Goal: Communication & Community: Answer question/provide support

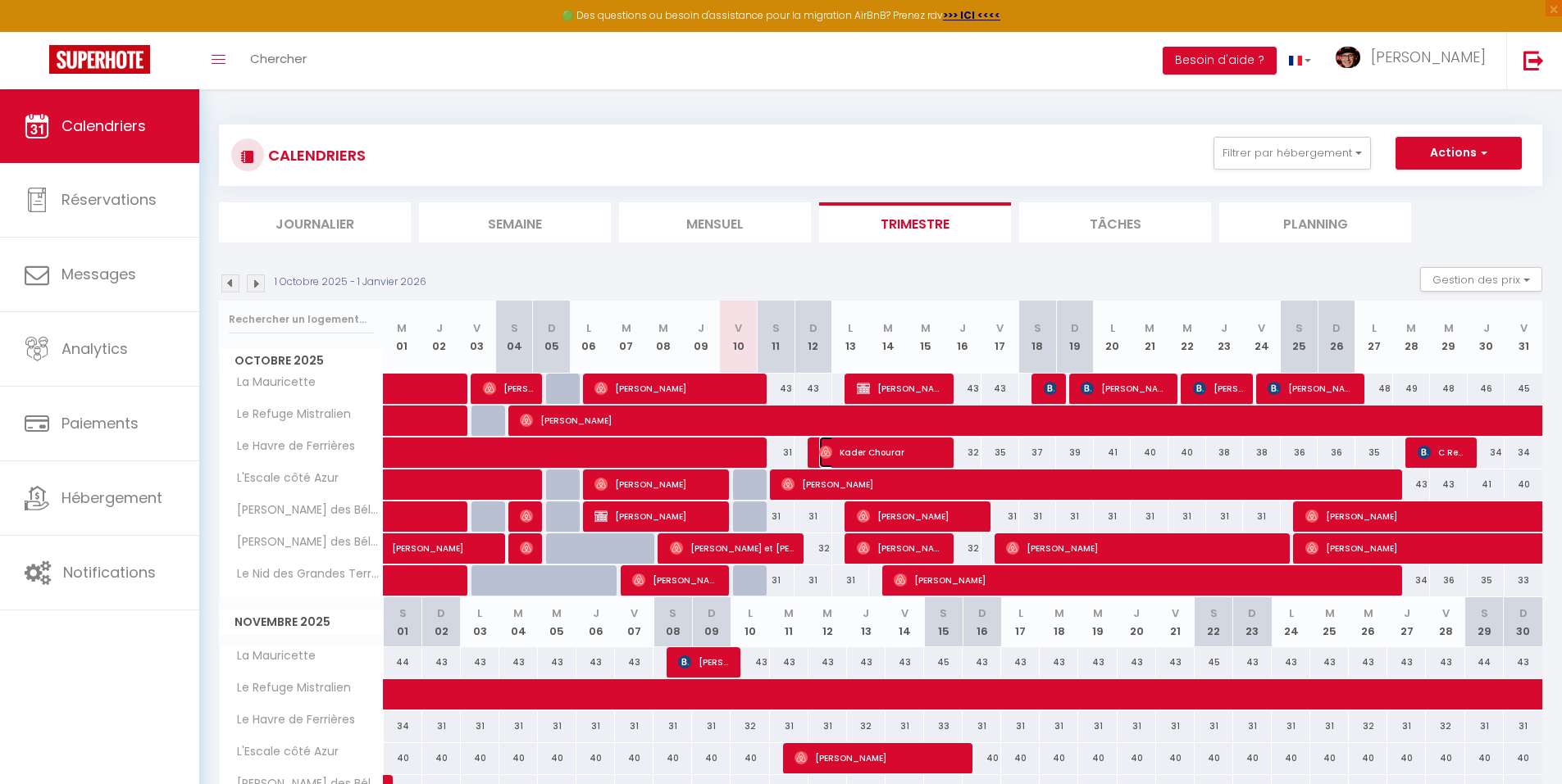
click at [872, 446] on span "Kader Chourar" at bounding box center [881, 452] width 125 height 31
select select "OK"
select select "0"
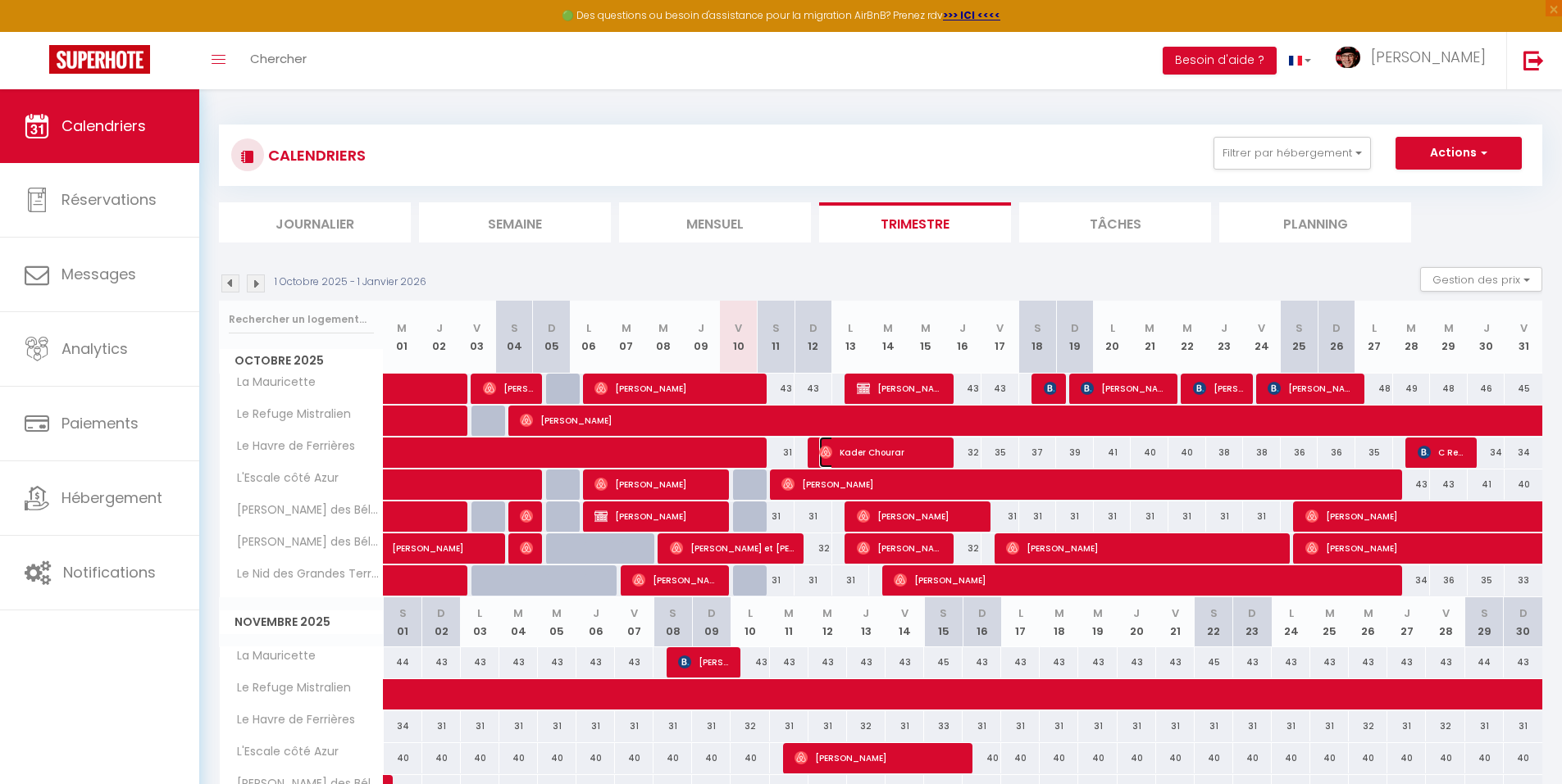
select select "1"
select select
select select "37052"
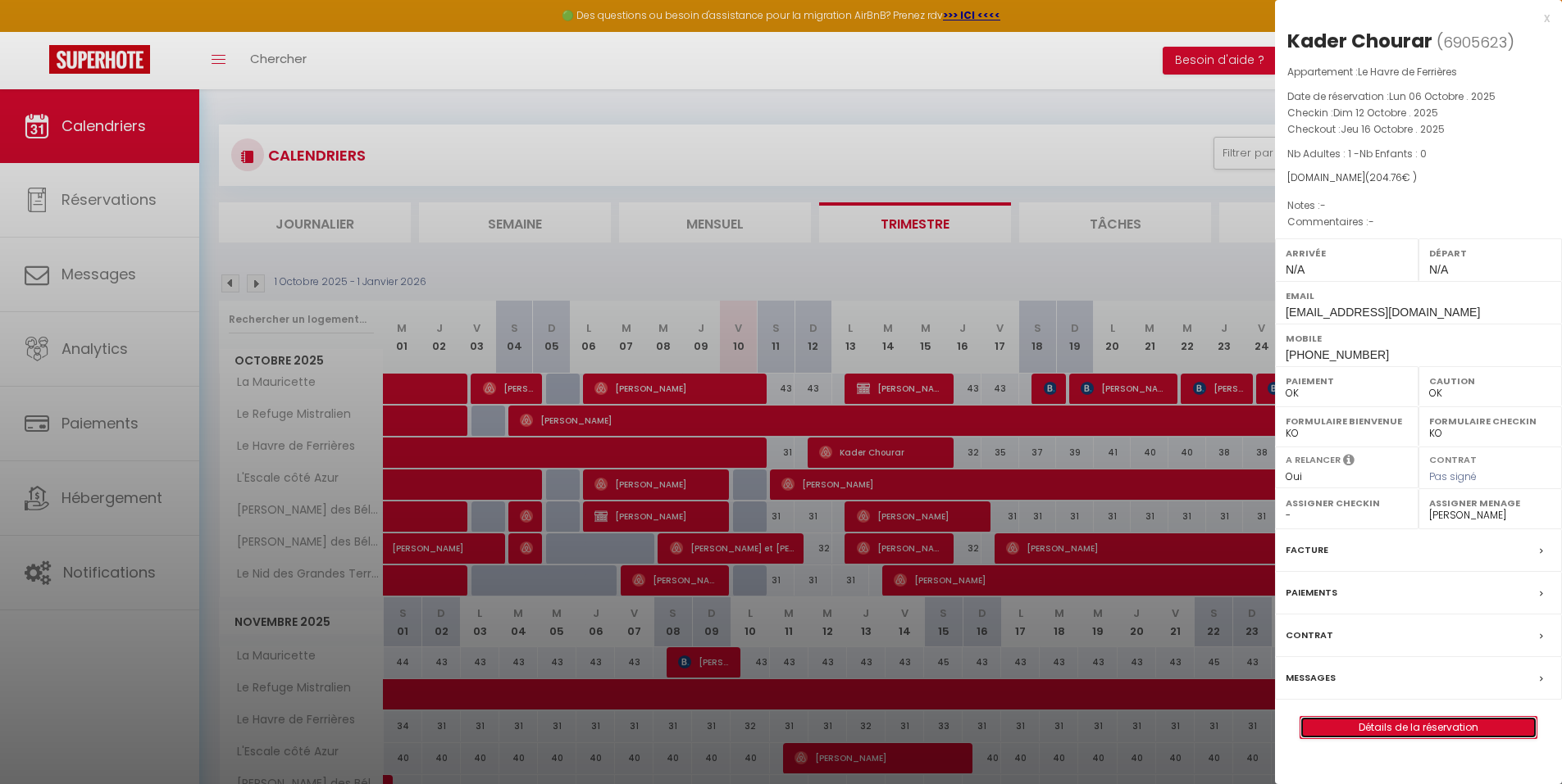
click at [1346, 720] on link "Détails de la réservation" at bounding box center [1418, 727] width 236 height 21
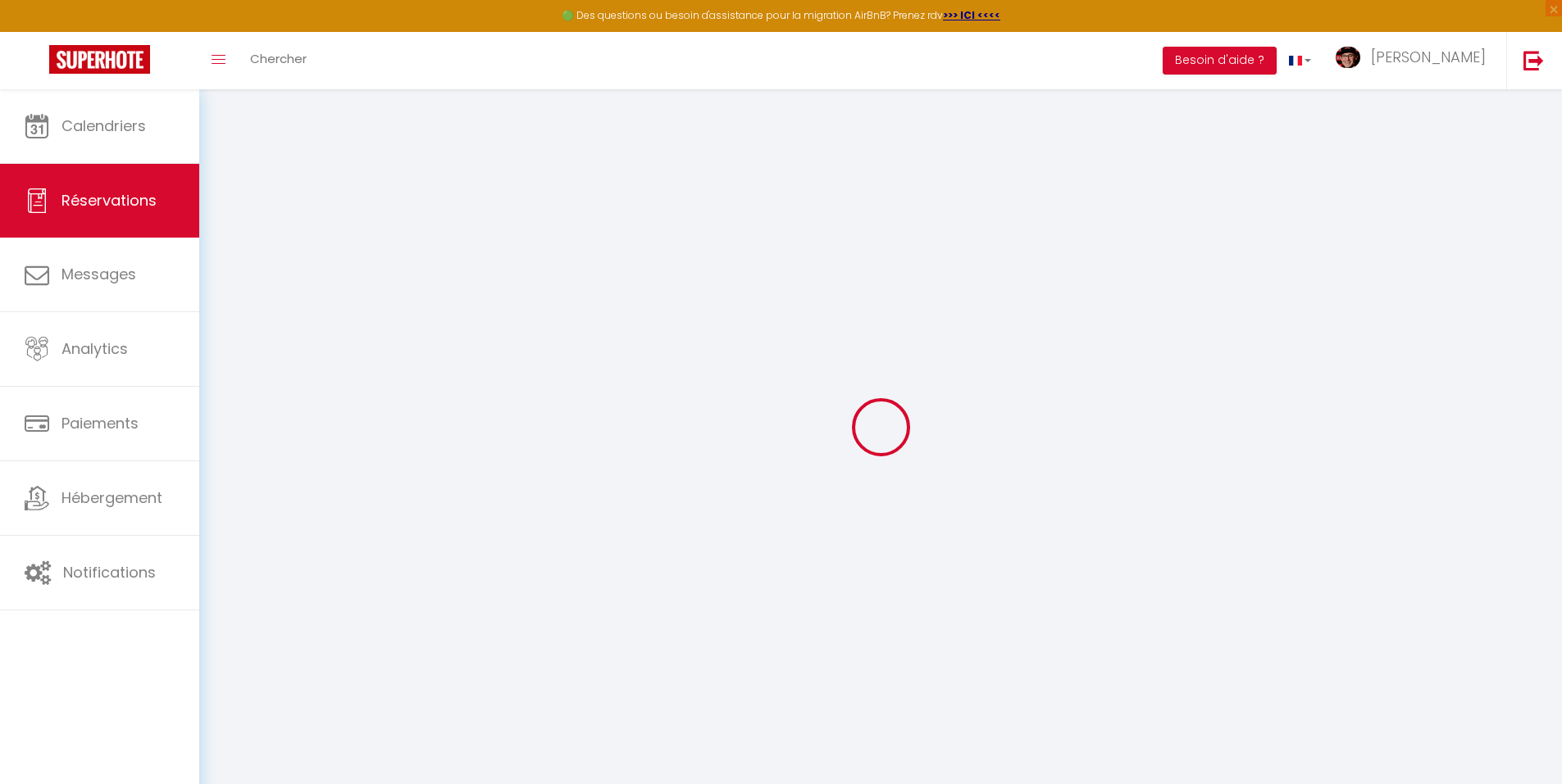
select select
checkbox input "false"
type textarea "1 personne Arrivée 1500 Message ardoise ""
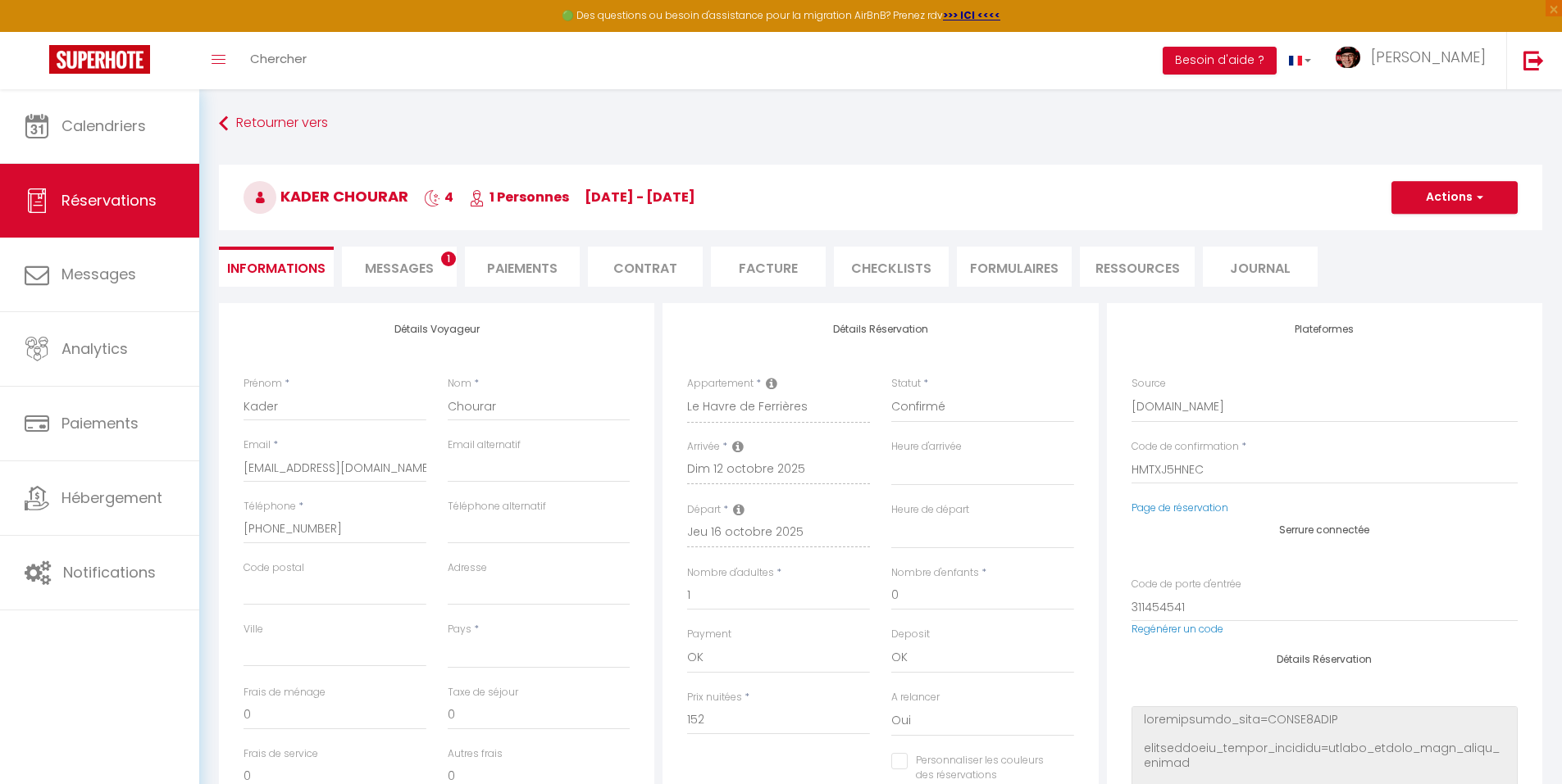
select select
type input "47"
select select
checkbox input "false"
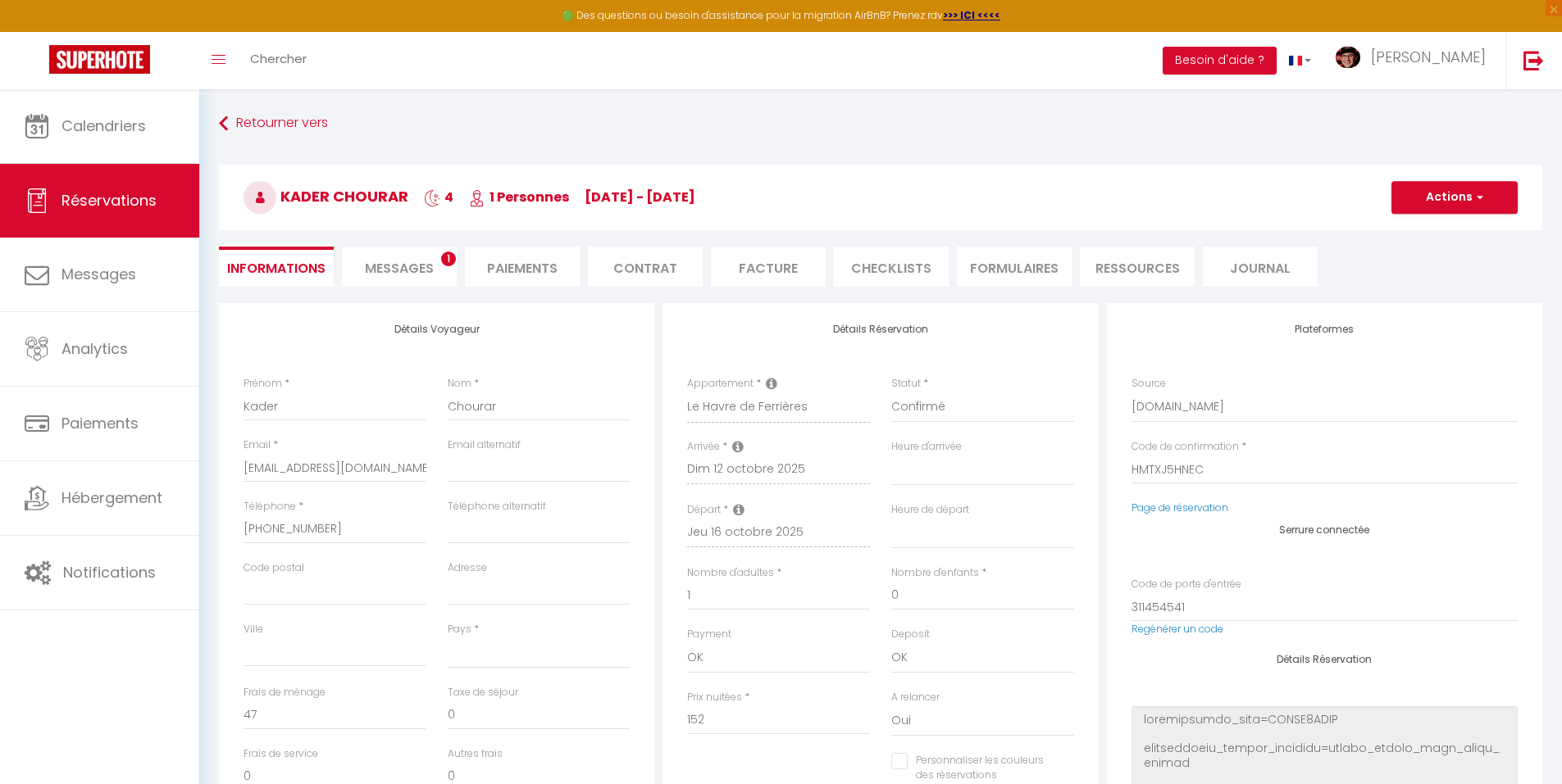
select select
checkbox input "false"
select select
click at [404, 267] on span "Messages" at bounding box center [399, 268] width 69 height 19
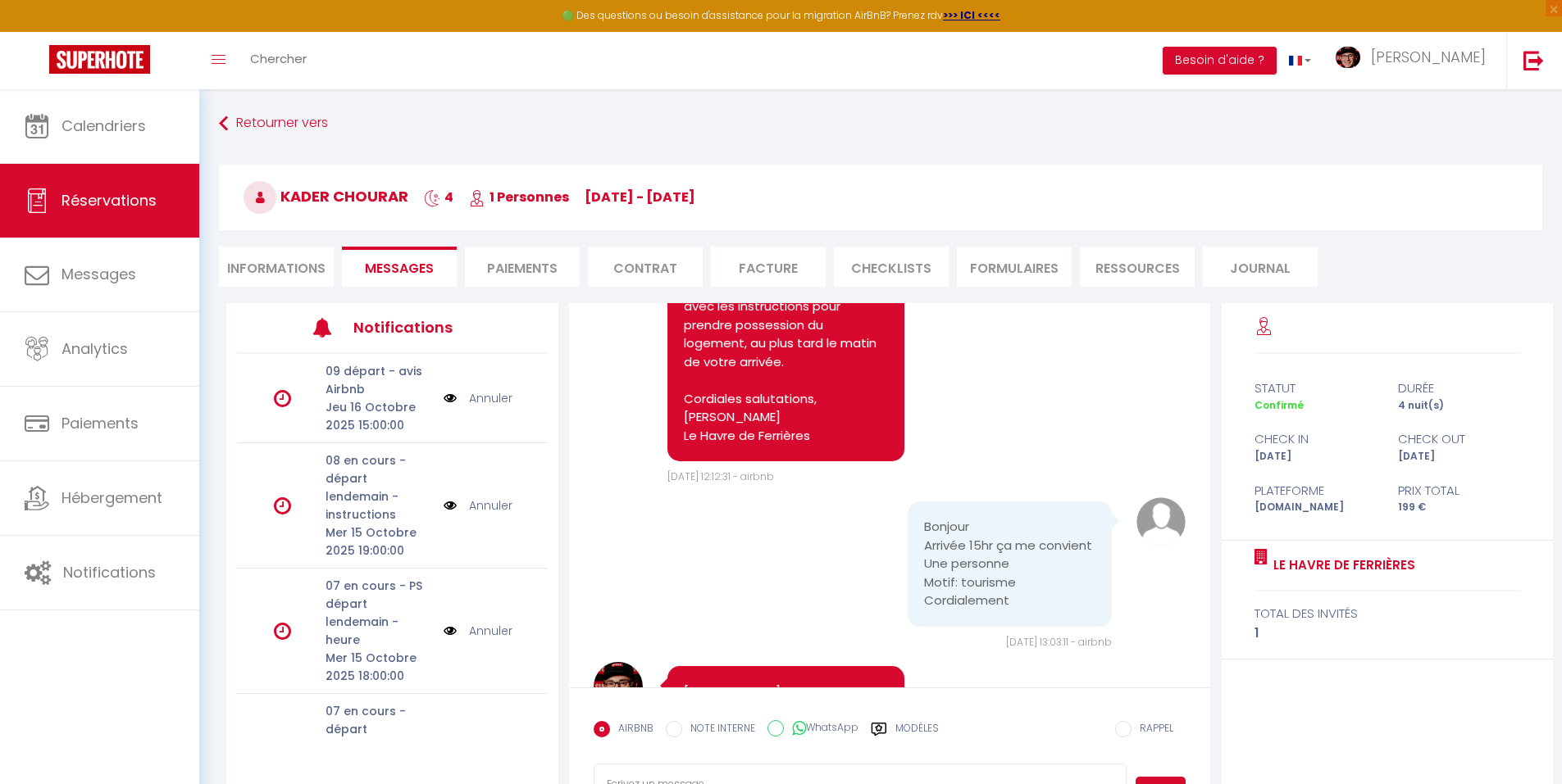
scroll to position [2436, 0]
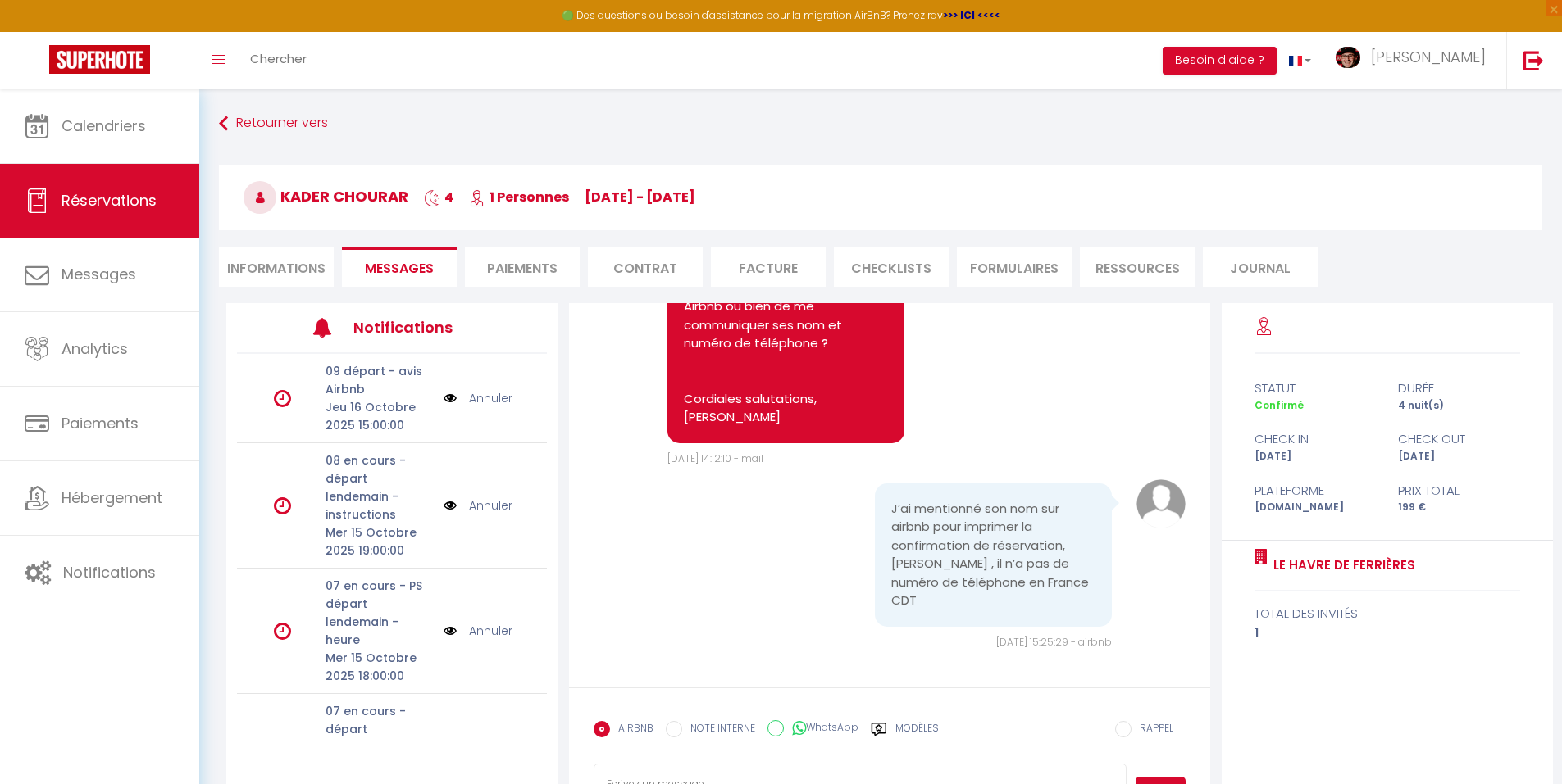
click at [910, 729] on label "Modèles" at bounding box center [917, 736] width 44 height 29
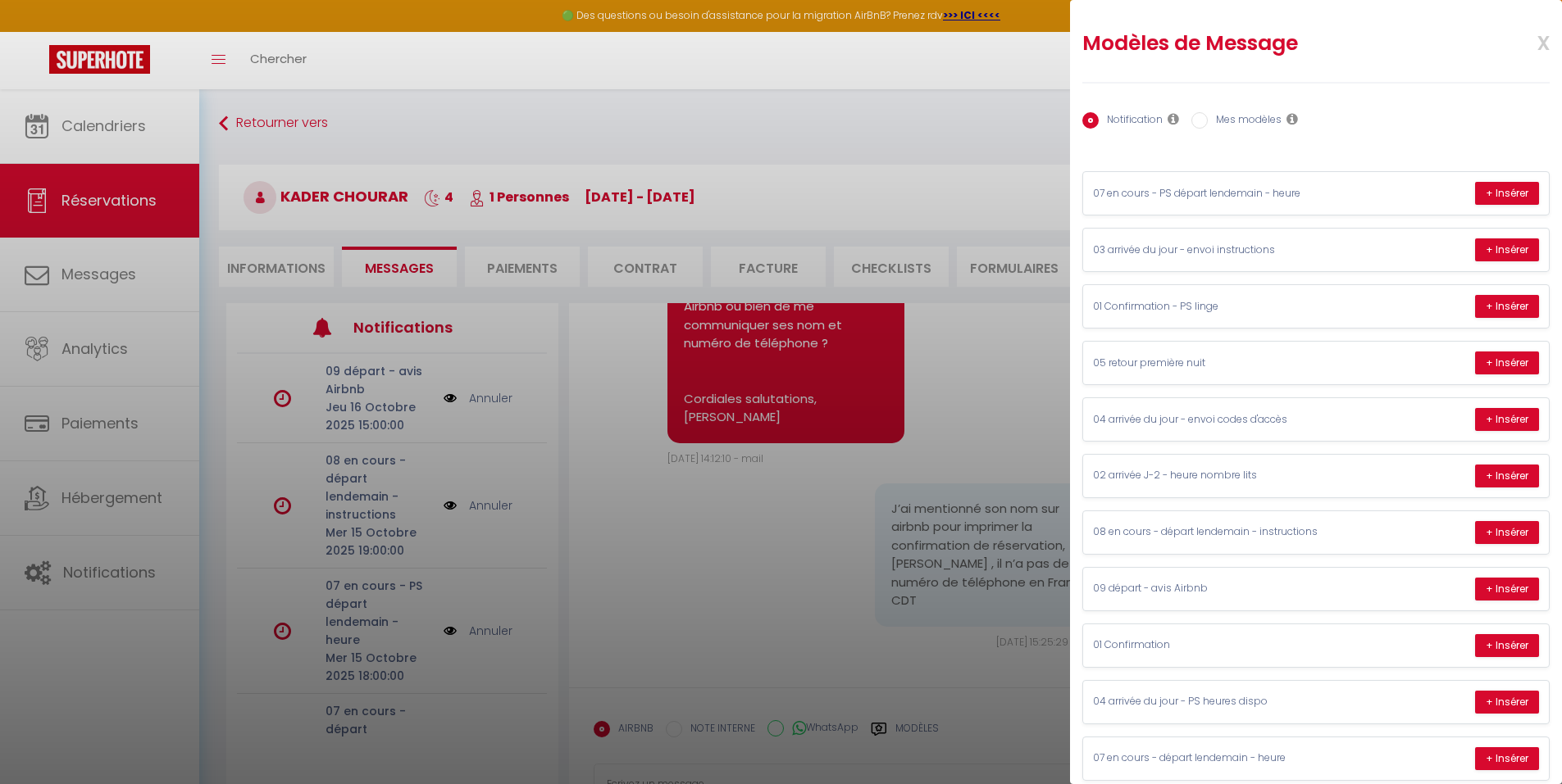
click at [1219, 123] on label "Mes modèles" at bounding box center [1244, 122] width 74 height 18
click at [1208, 123] on input "Mes modèles" at bounding box center [1199, 121] width 16 height 16
radio input "true"
radio input "false"
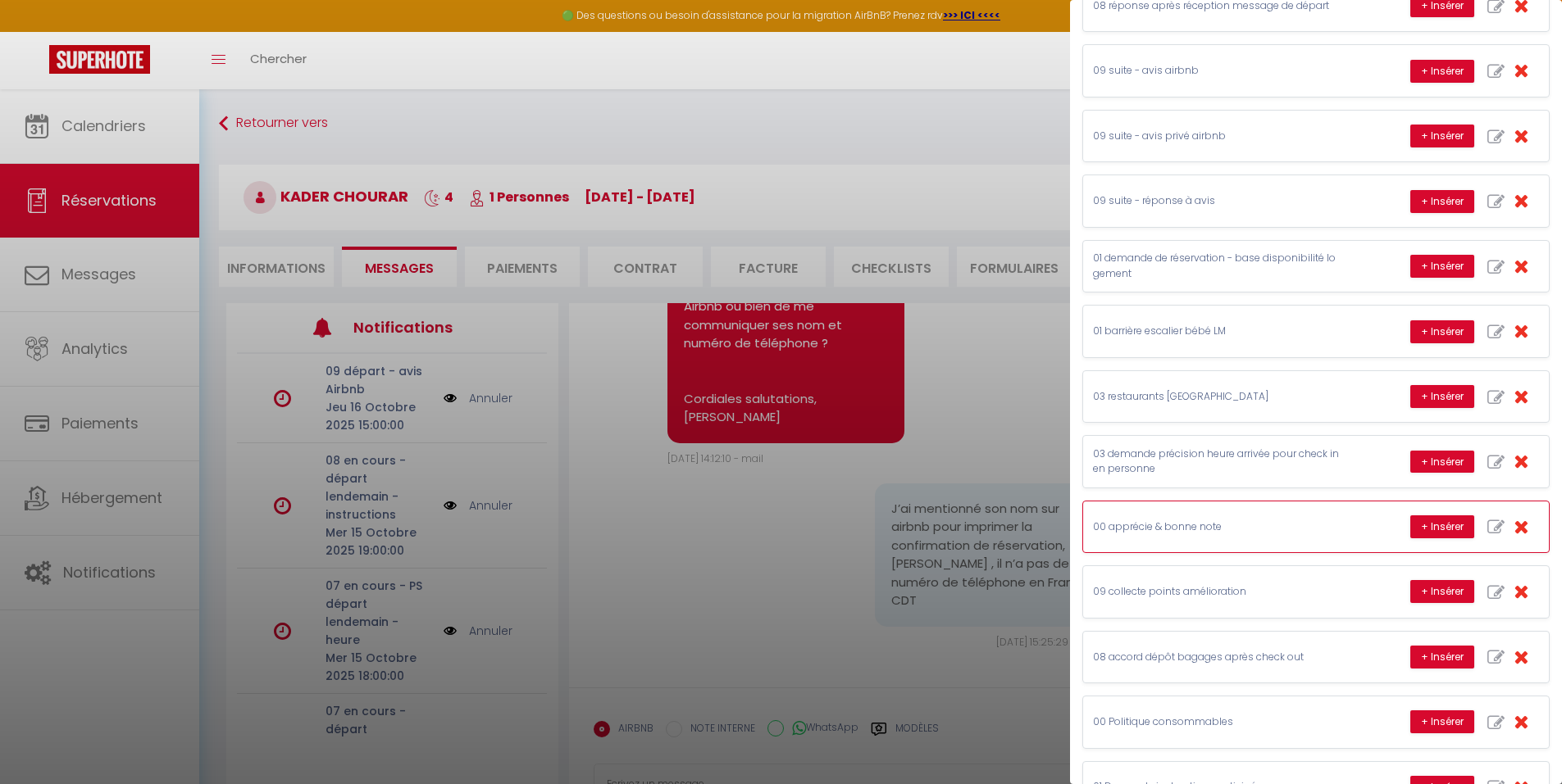
scroll to position [738, 0]
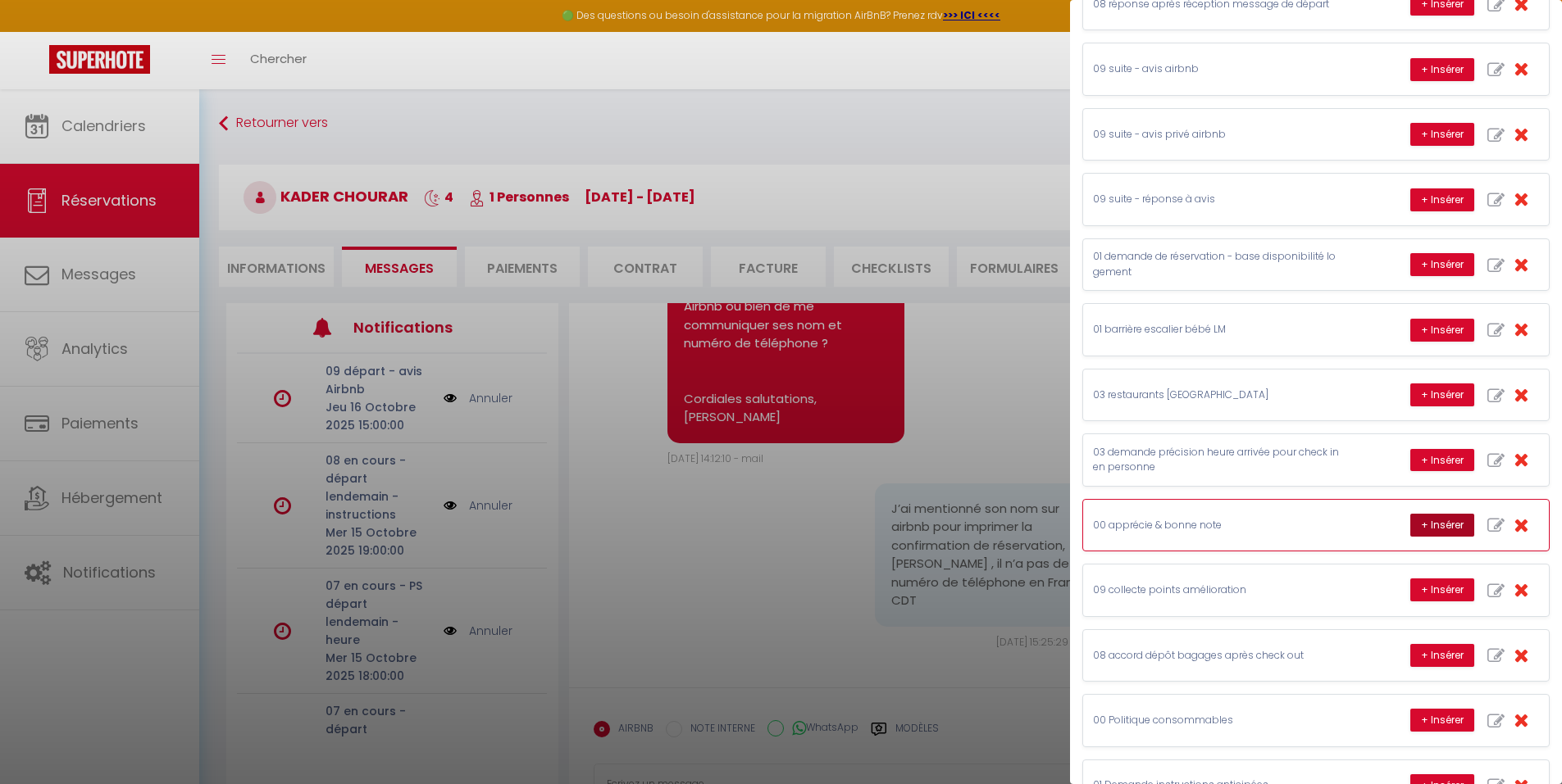
click at [1413, 522] on button "+ Insérer" at bounding box center [1442, 525] width 64 height 23
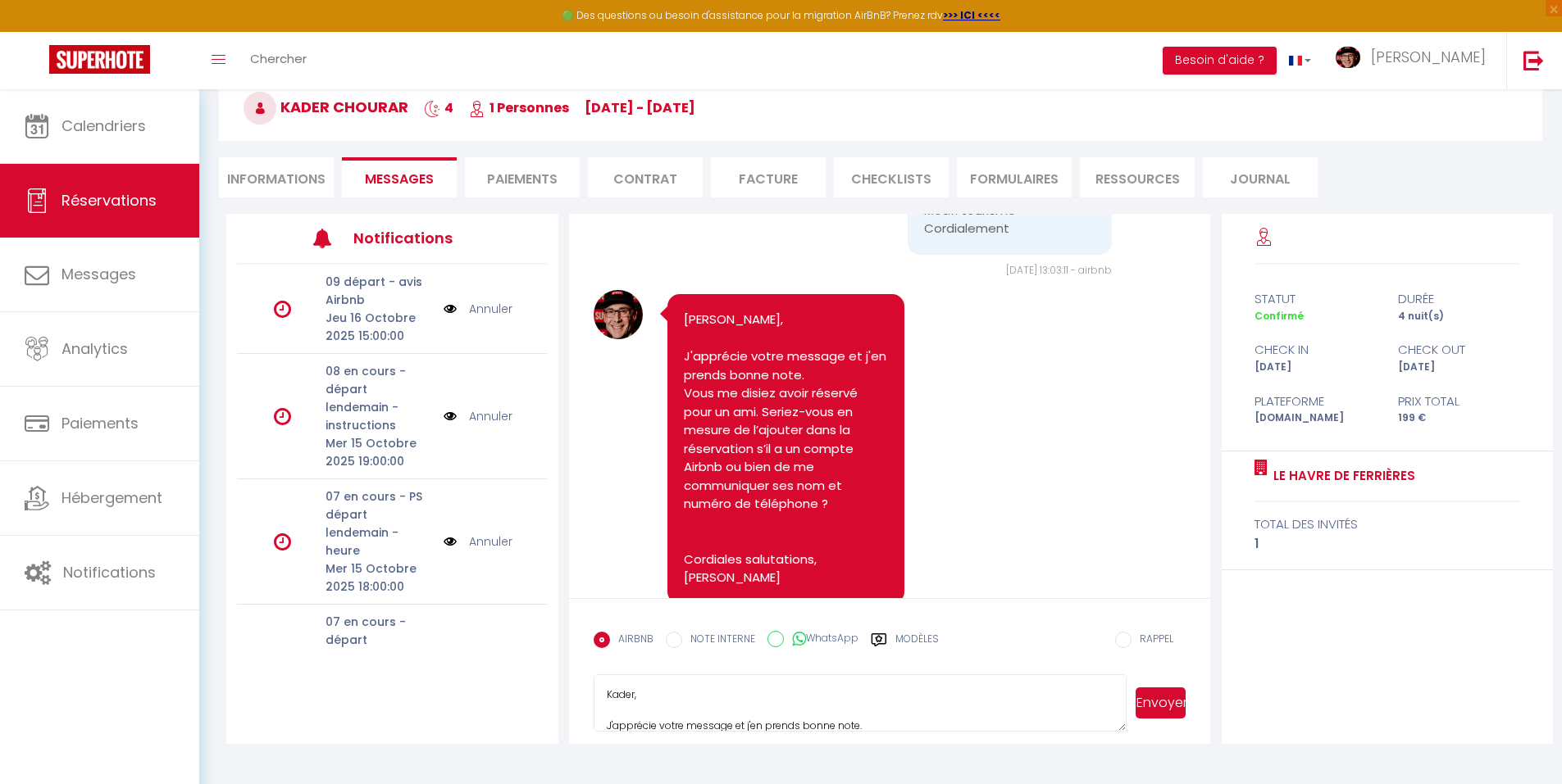
scroll to position [2436, 0]
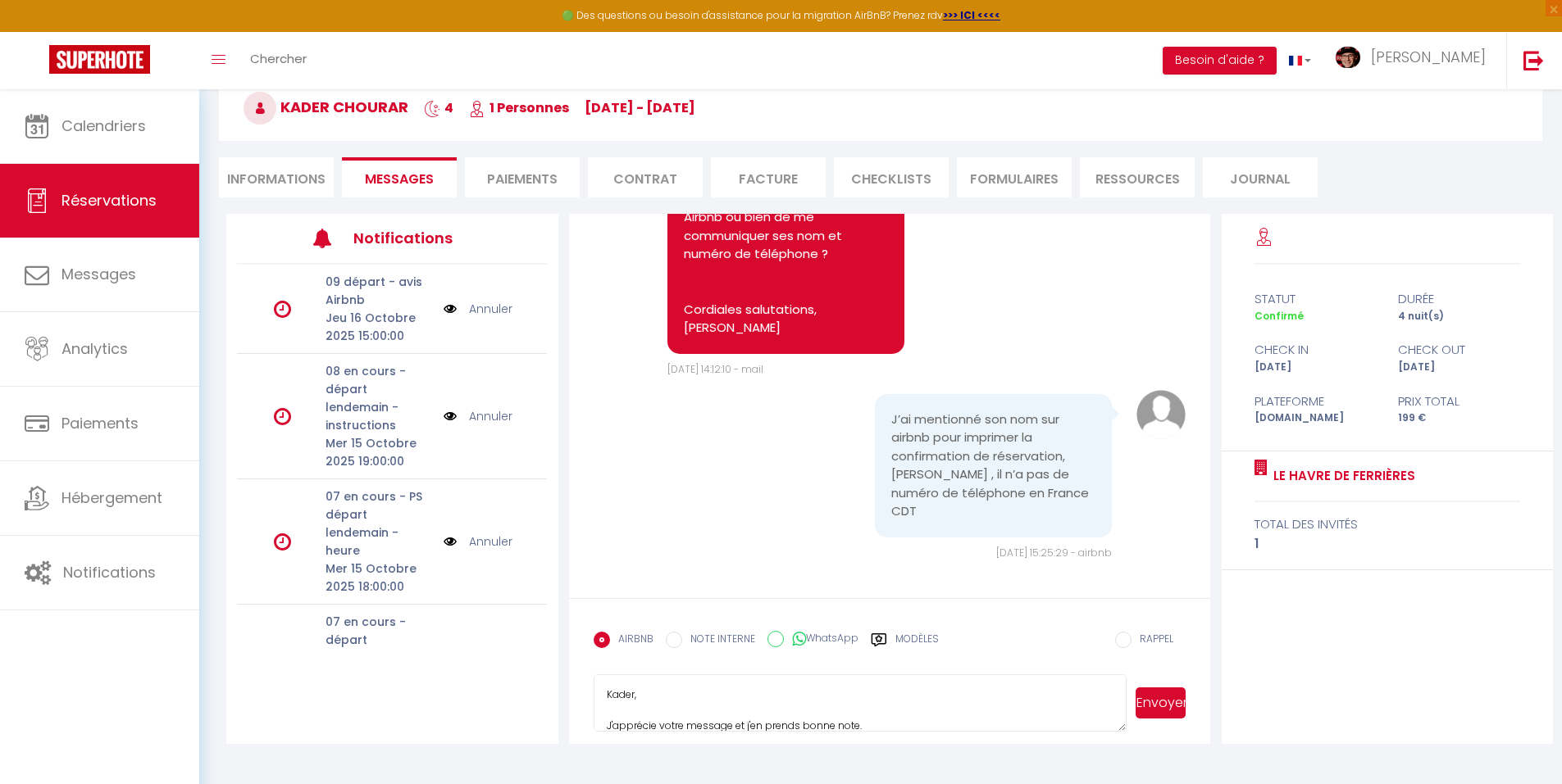
click at [608, 700] on textarea "Kader, J'apprécie votre message et j'en prends bonne note. Cordiales salutation…" at bounding box center [860, 703] width 533 height 57
click at [853, 693] on textarea "[PERSON_NAME], J'apprécie votre message et j'en prends bonne note. Je suis pren…" at bounding box center [860, 703] width 533 height 57
type textarea "[PERSON_NAME], J'apprécie votre message et j'en prends bonne note. Je suis pren…"
click at [1145, 704] on button "Envoyer" at bounding box center [1160, 703] width 50 height 31
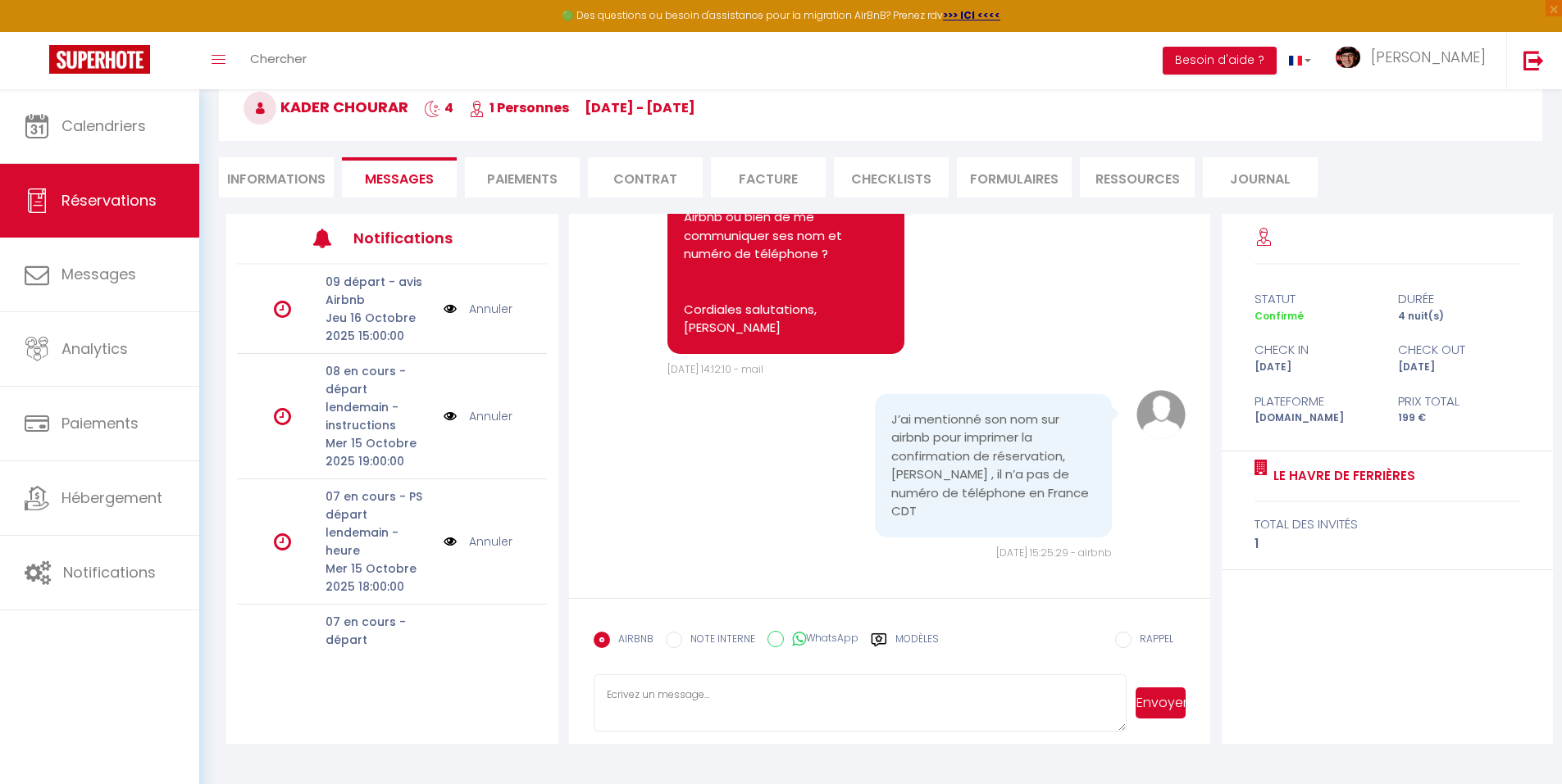
scroll to position [0, 0]
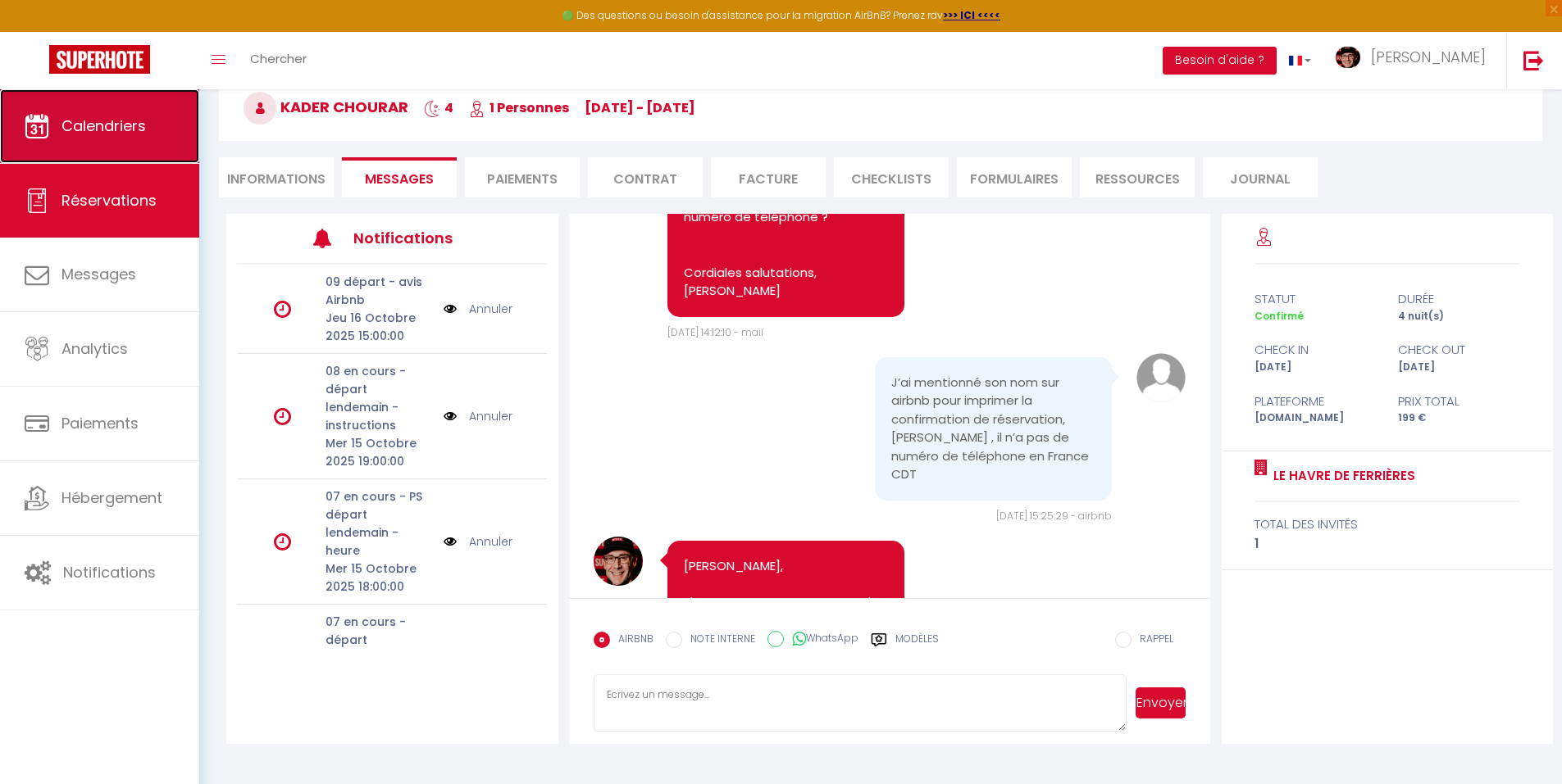
click at [90, 104] on link "Calendriers" at bounding box center [99, 125] width 199 height 74
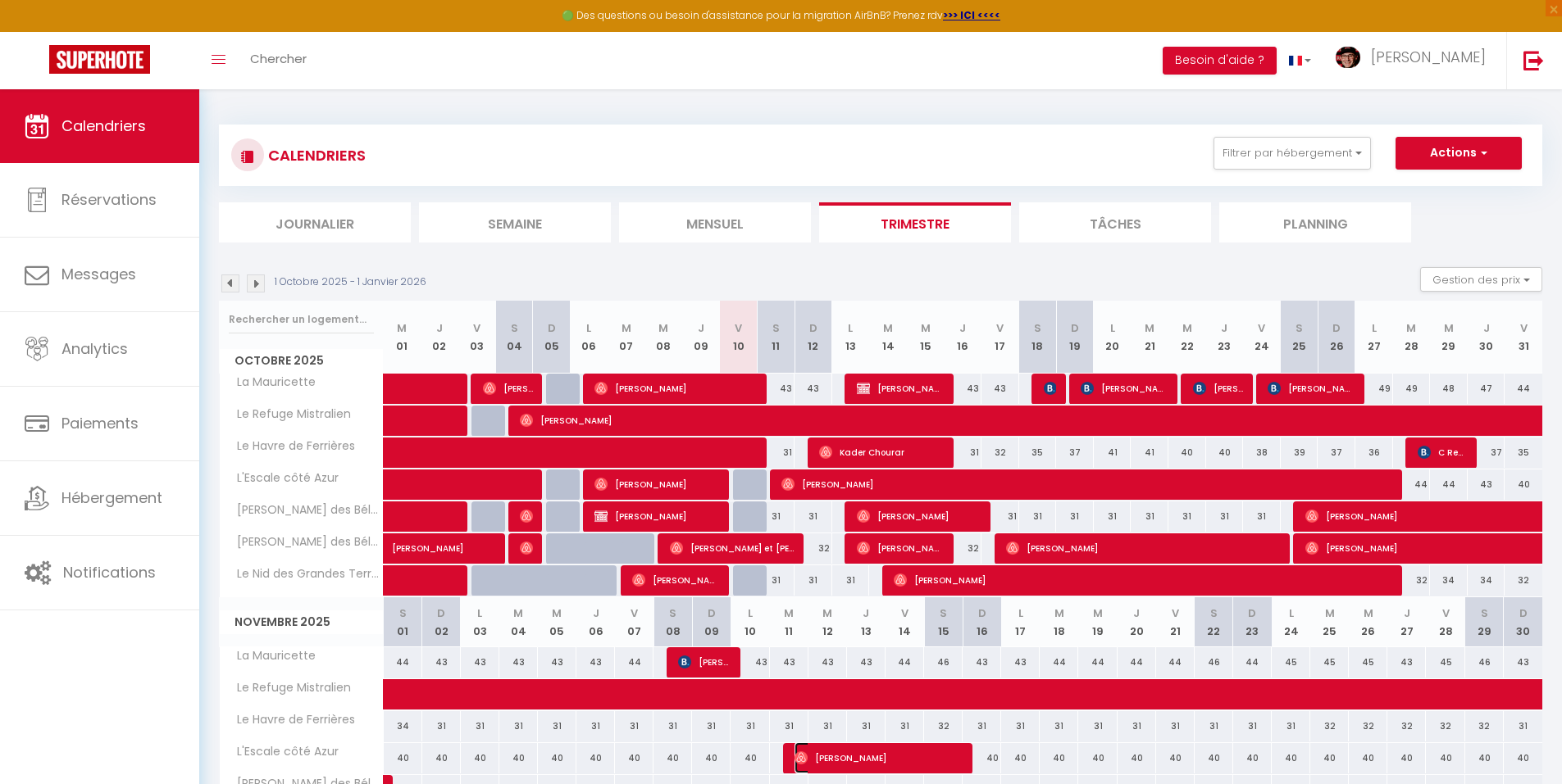
click at [857, 758] on span "[PERSON_NAME]" at bounding box center [876, 758] width 164 height 31
select select "OK"
select select "0"
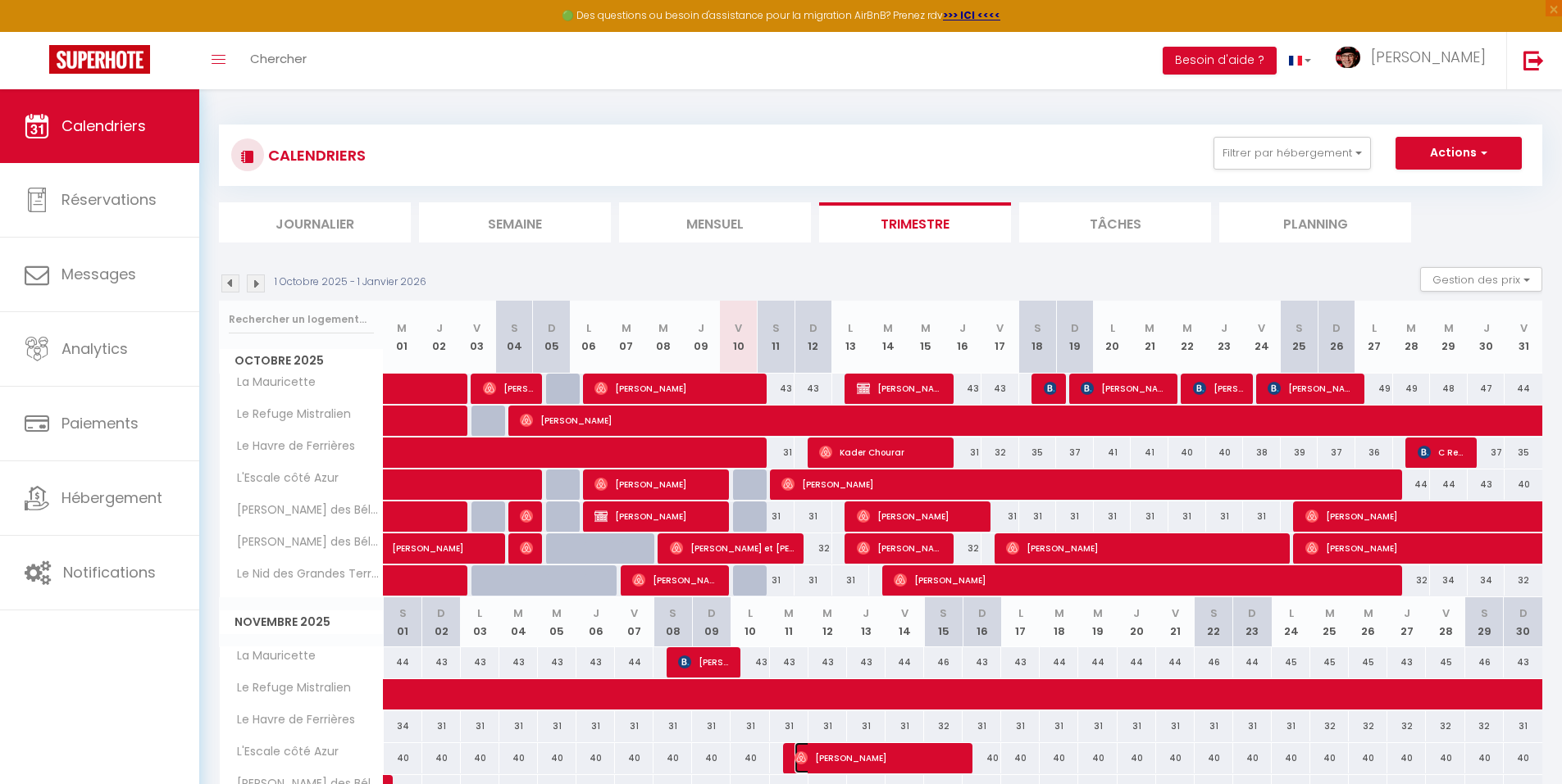
select select "1"
select select
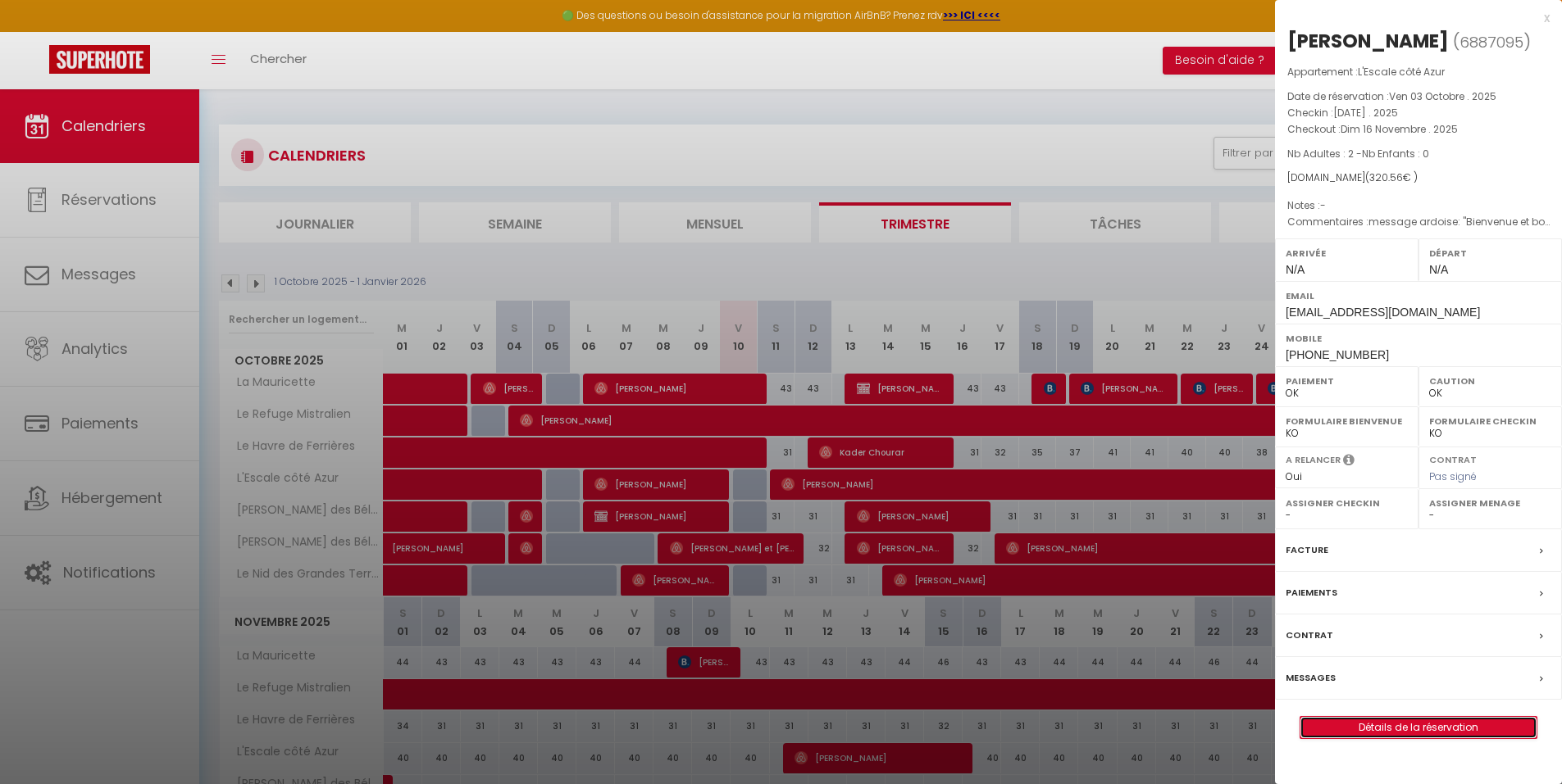
click at [1398, 739] on link "Détails de la réservation" at bounding box center [1418, 727] width 236 height 21
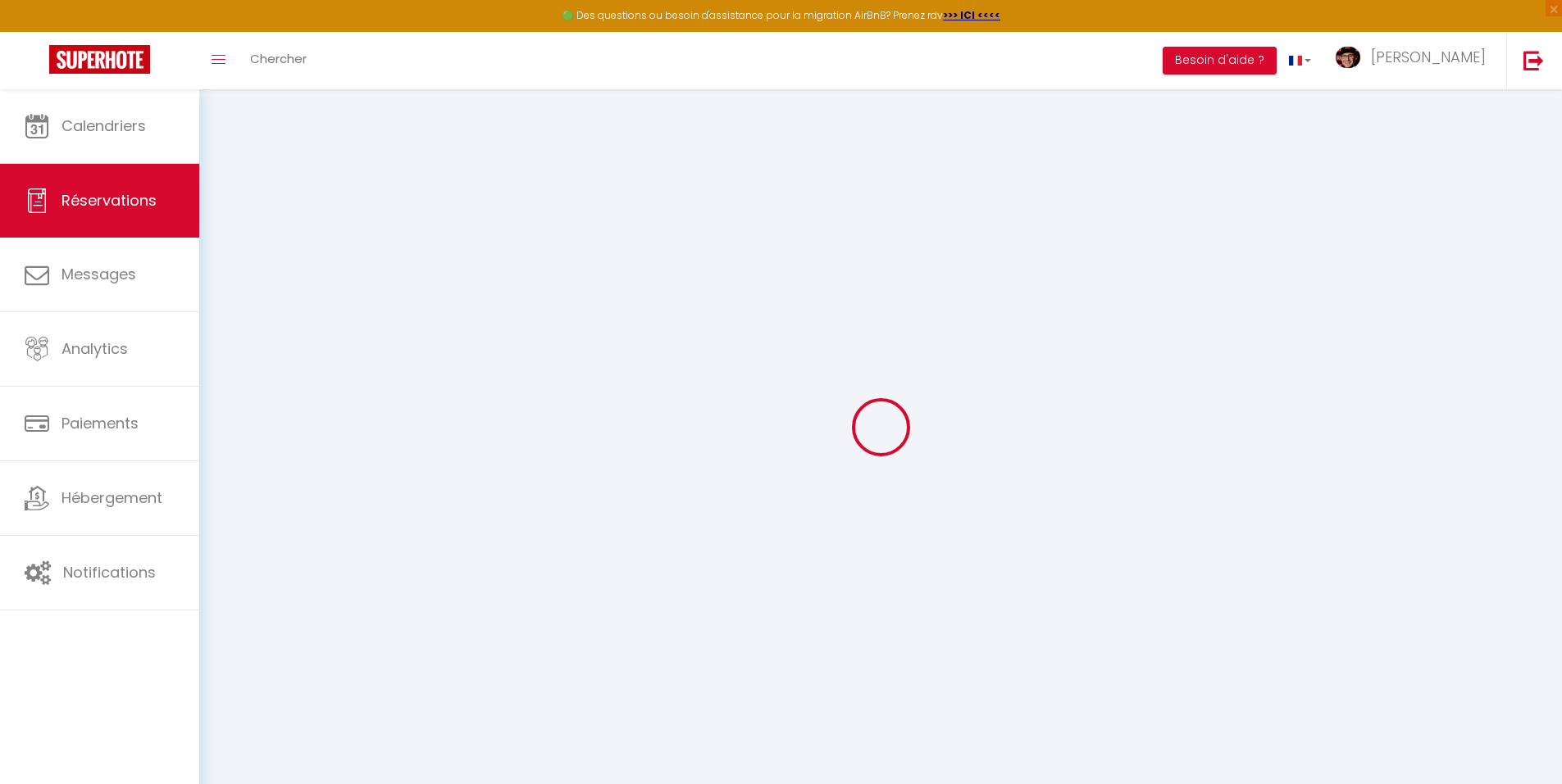
select select
checkbox input "false"
type textarea "message ardoise: "Bienvenue et bonnes visites [PERSON_NAME]-[PERSON_NAME]!" pré…"
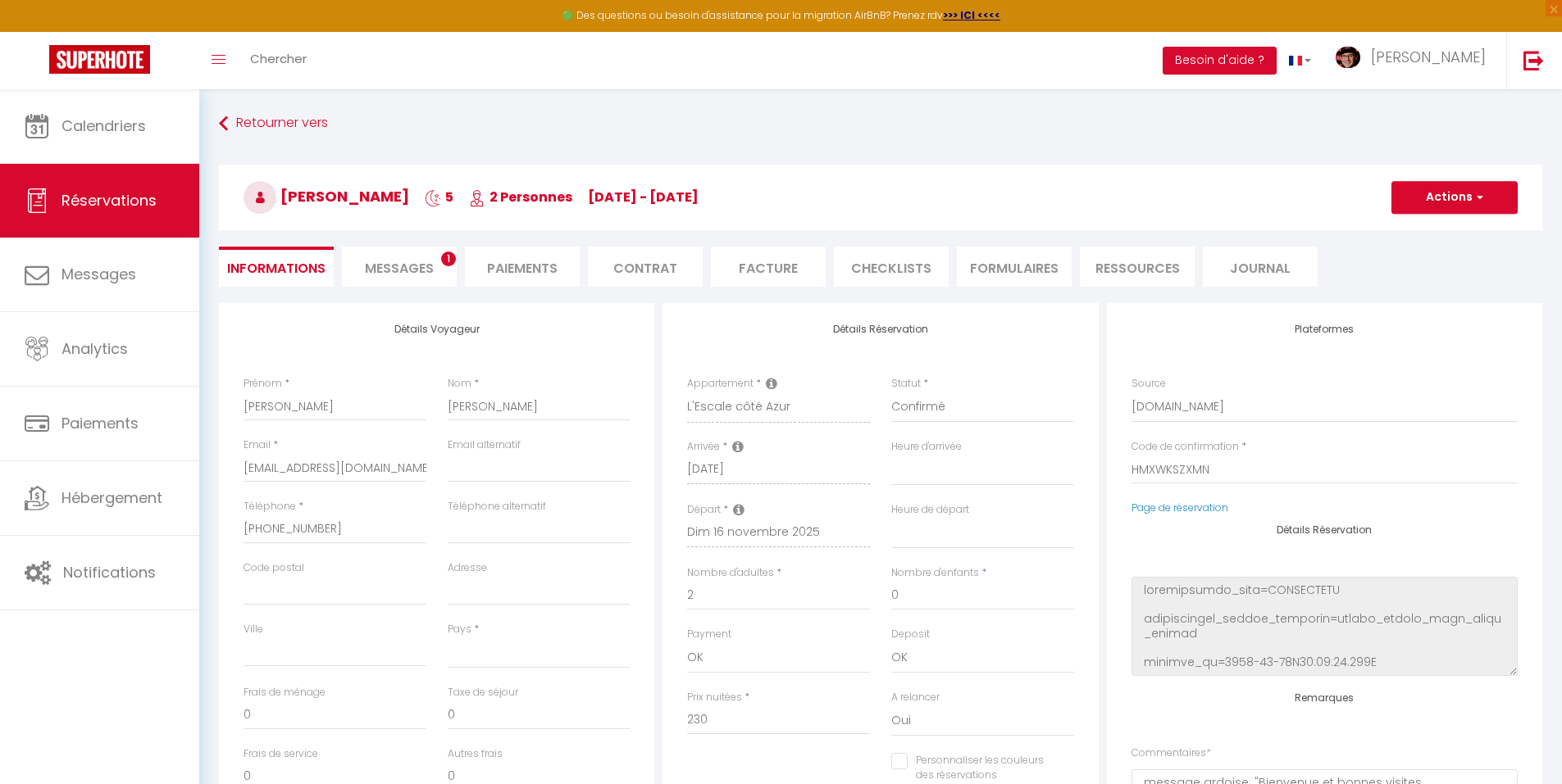
select select
type input "74"
type input "16.56"
select select
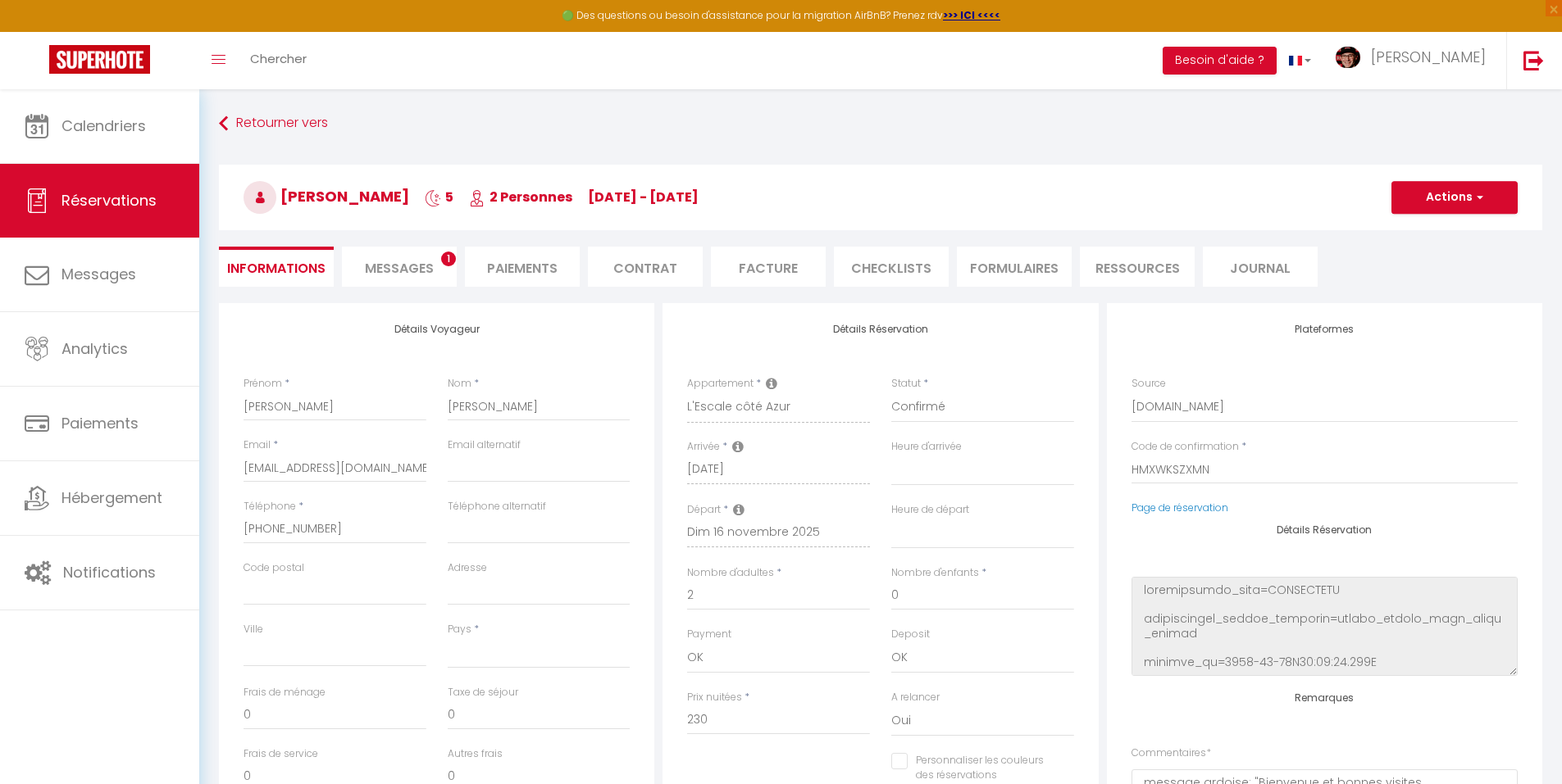
checkbox input "false"
select select
checkbox input "false"
select select
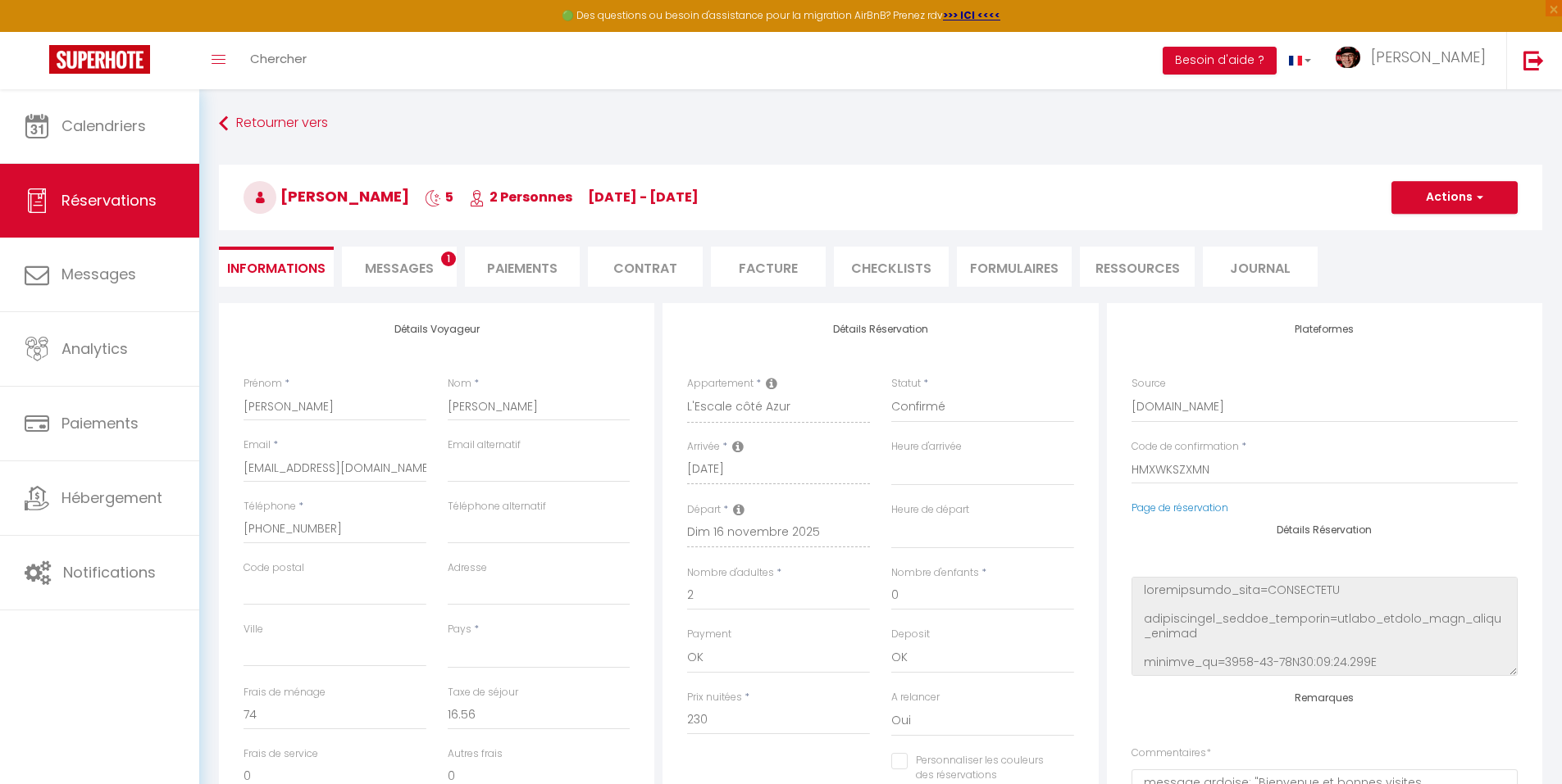
click at [413, 270] on span "Messages" at bounding box center [399, 268] width 69 height 19
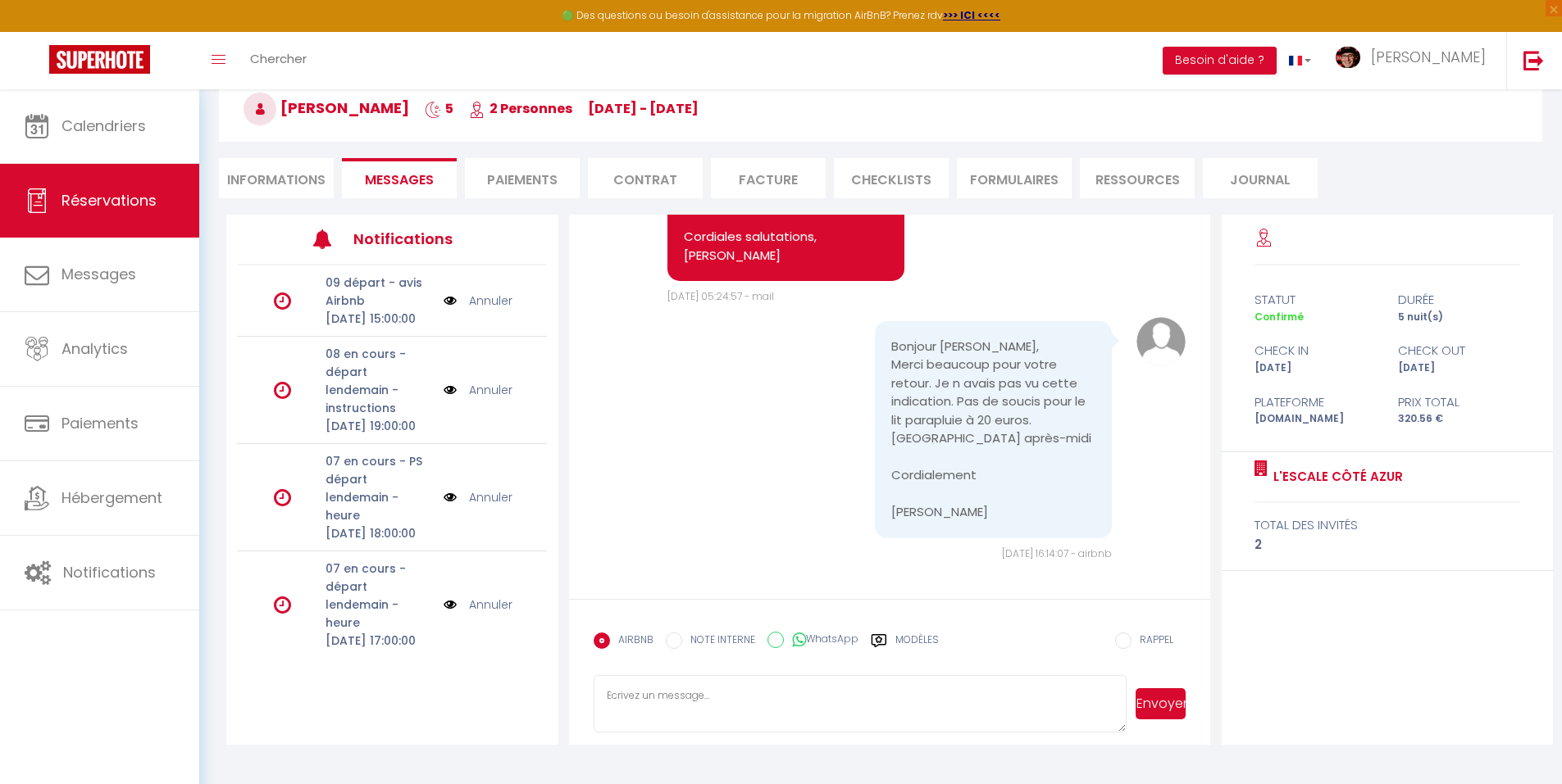
scroll to position [89, 0]
click at [908, 634] on label "Modèles" at bounding box center [917, 647] width 44 height 29
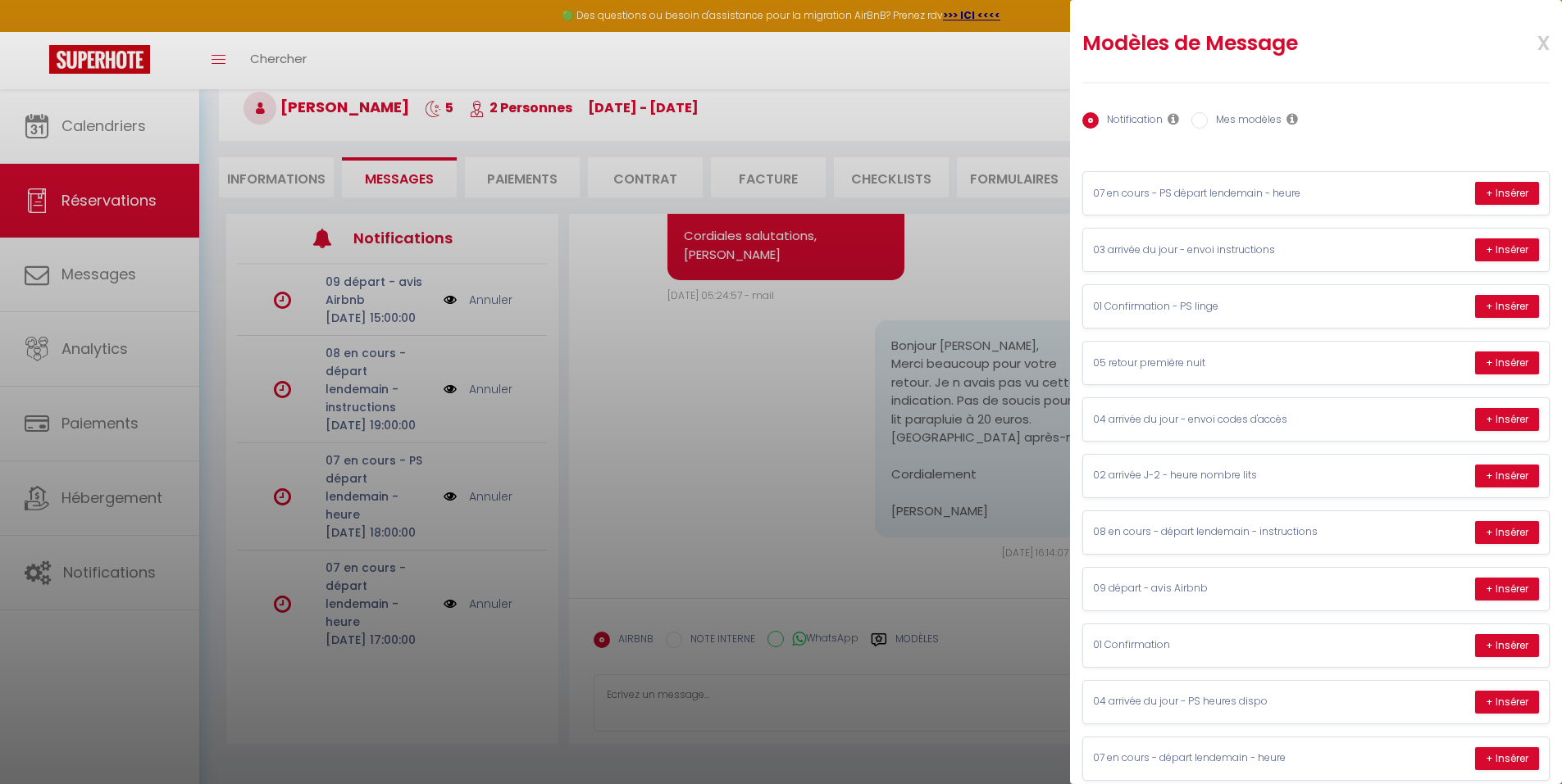
click at [1245, 119] on label "Mes modèles" at bounding box center [1244, 122] width 74 height 18
click at [1208, 119] on input "Mes modèles" at bounding box center [1199, 121] width 16 height 16
radio input "true"
radio input "false"
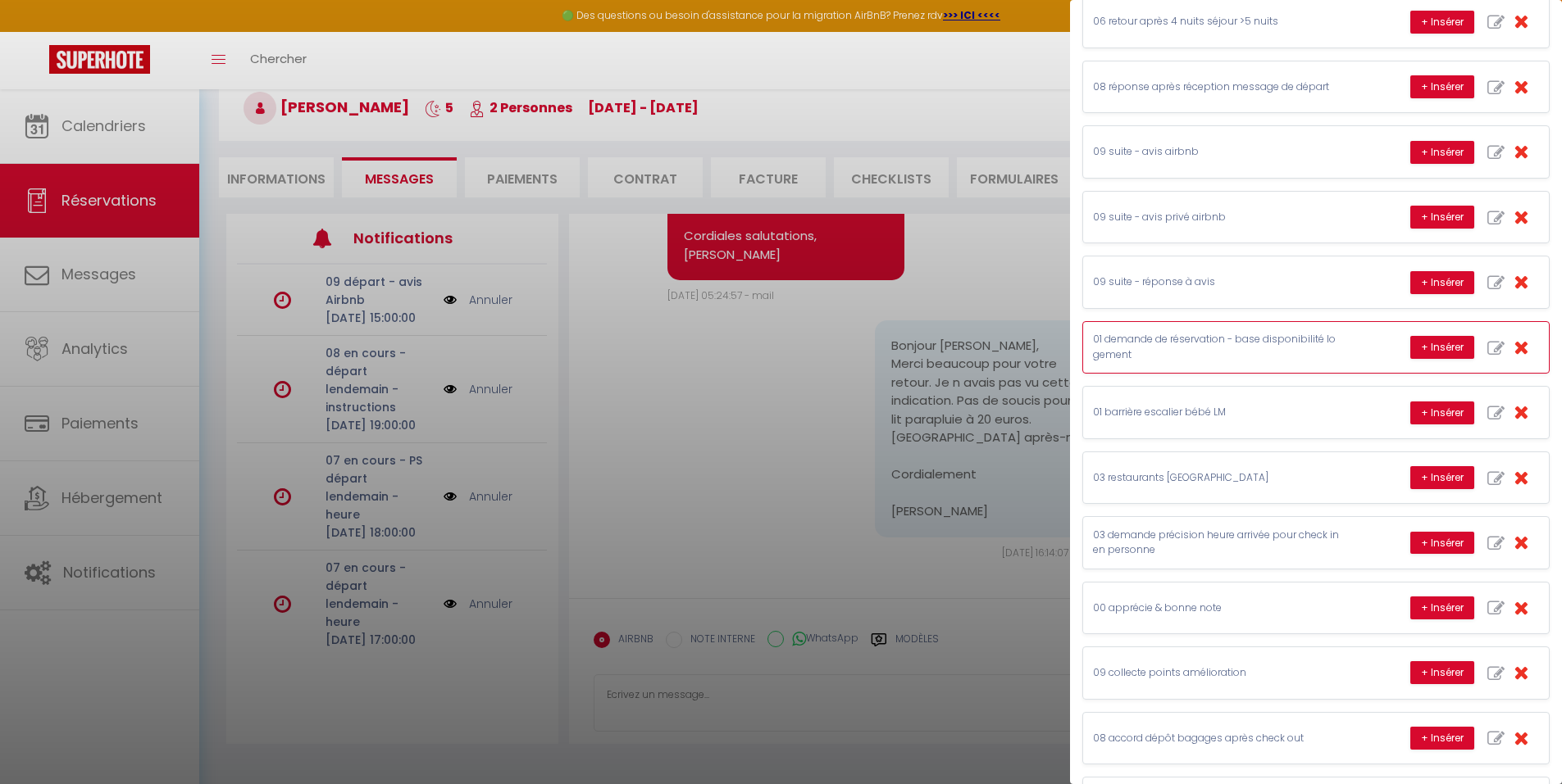
scroll to position [656, 0]
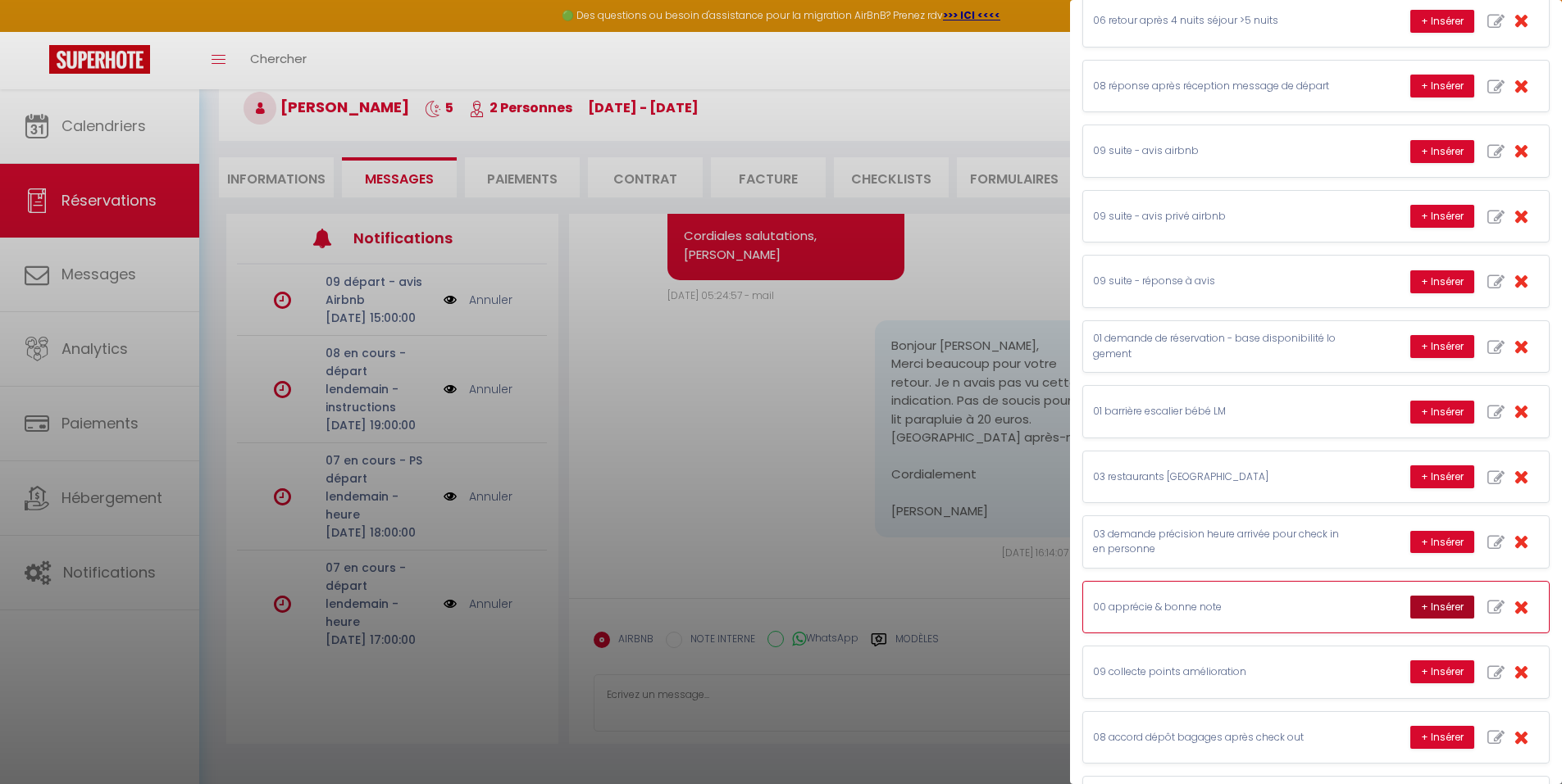
drag, startPoint x: 1412, startPoint y: 599, endPoint x: 1338, endPoint y: 620, distance: 76.9
click at [1411, 599] on button "+ Insérer" at bounding box center [1442, 607] width 64 height 23
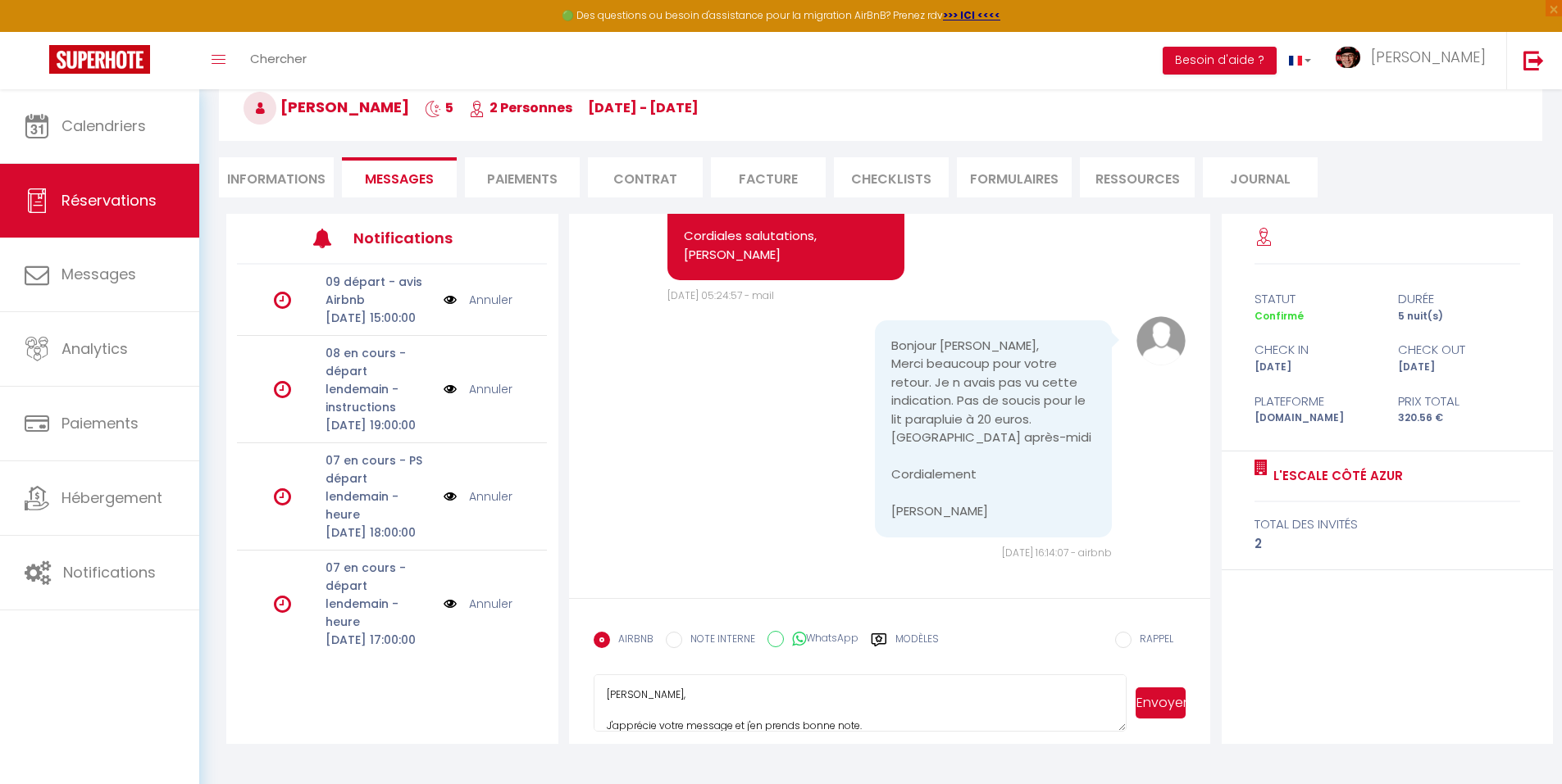
click at [608, 698] on textarea "[PERSON_NAME], J'apprécie votre message et j'en prends bonne note. Cordiales sa…" at bounding box center [860, 703] width 533 height 57
type textarea "Chère [PERSON_NAME], J'apprécie votre message et je vais vous envoyer la demand…"
click at [1157, 701] on button "Envoyer" at bounding box center [1160, 703] width 50 height 31
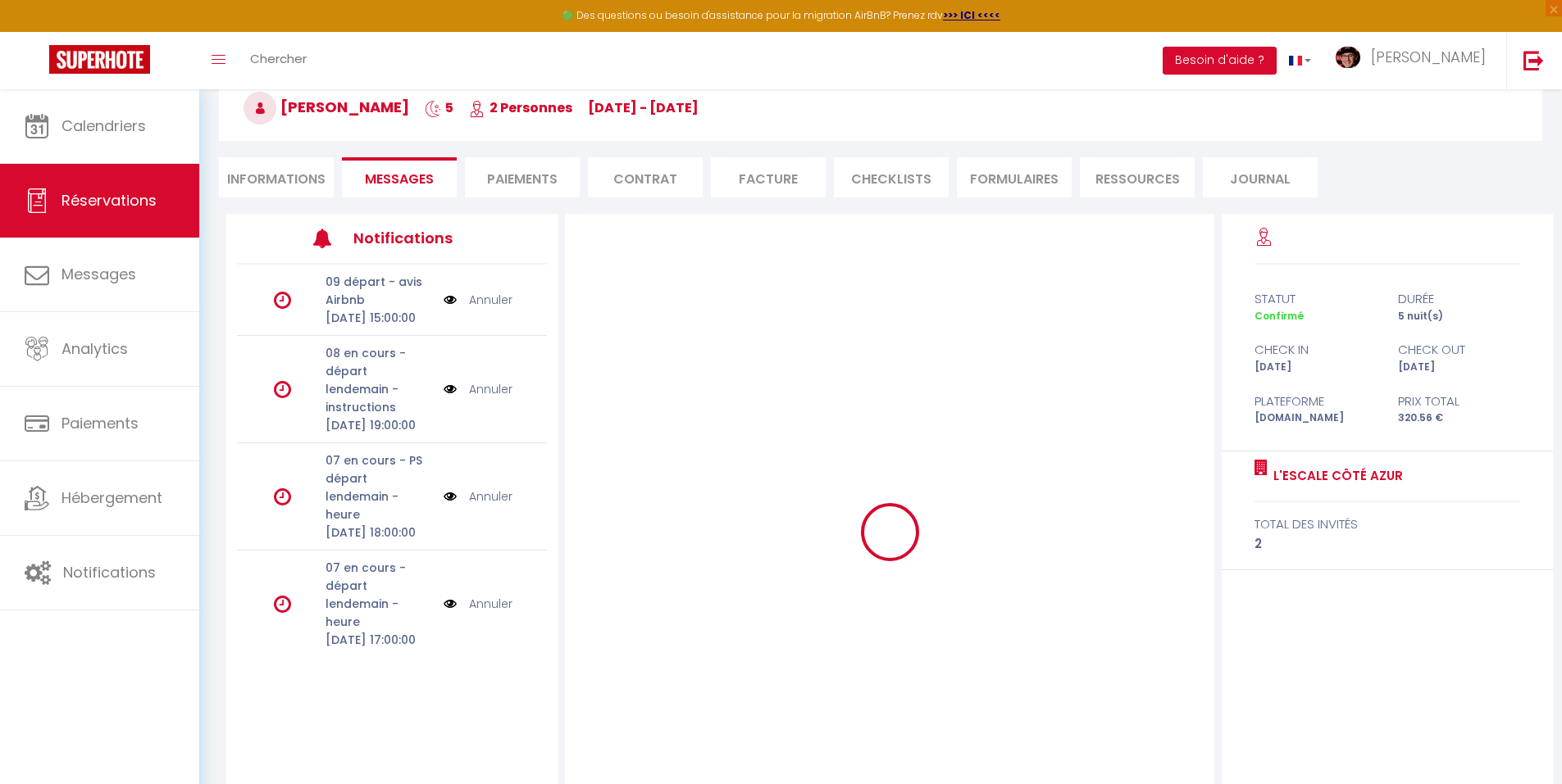
scroll to position [0, 0]
